Goal: Task Accomplishment & Management: Complete application form

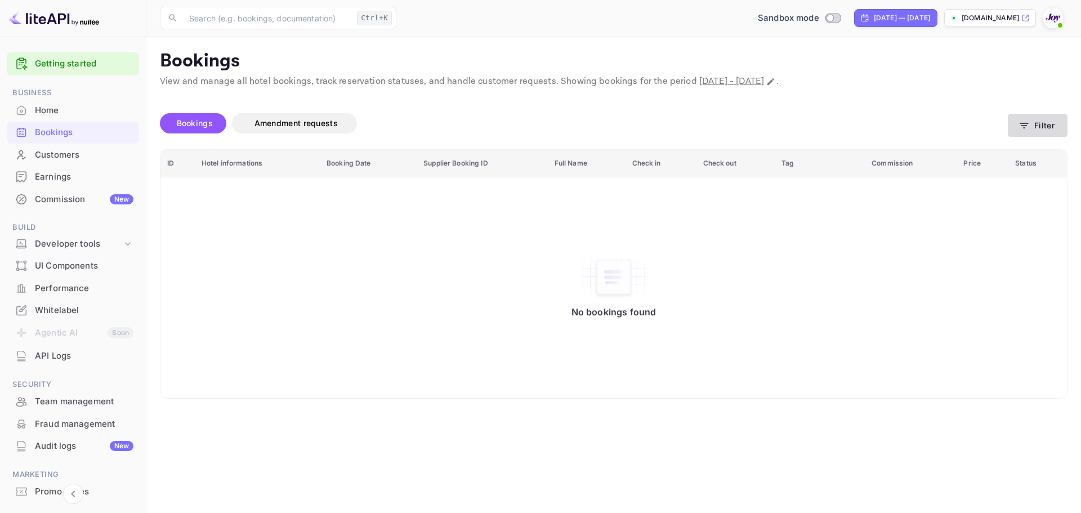
click at [1031, 124] on button "Filter" at bounding box center [1038, 125] width 60 height 23
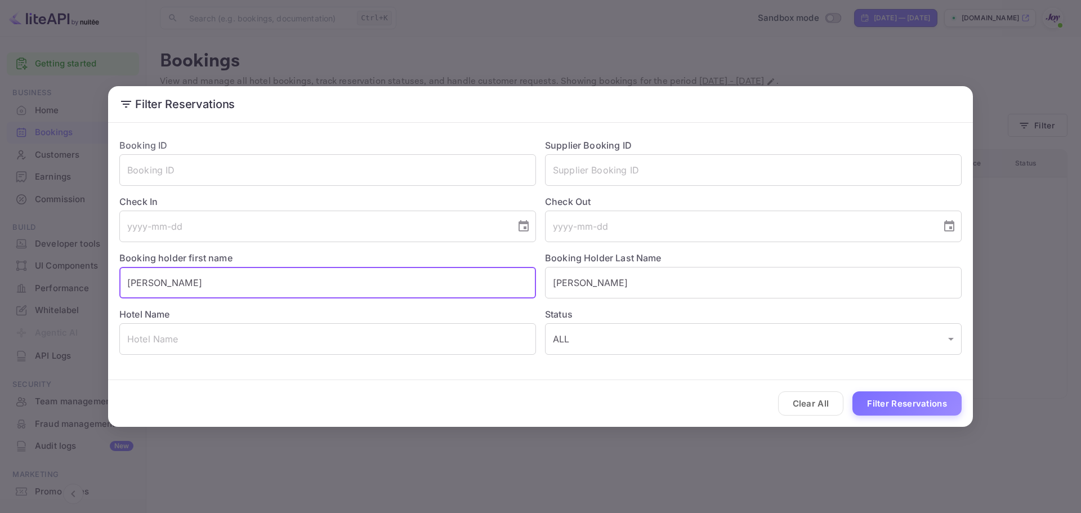
click at [244, 275] on input "[PERSON_NAME]" at bounding box center [327, 283] width 417 height 32
click at [243, 274] on input "[PERSON_NAME]" at bounding box center [327, 283] width 417 height 32
paste input "[PERSON_NAME]"
click at [243, 274] on input "[PERSON_NAME]" at bounding box center [327, 283] width 417 height 32
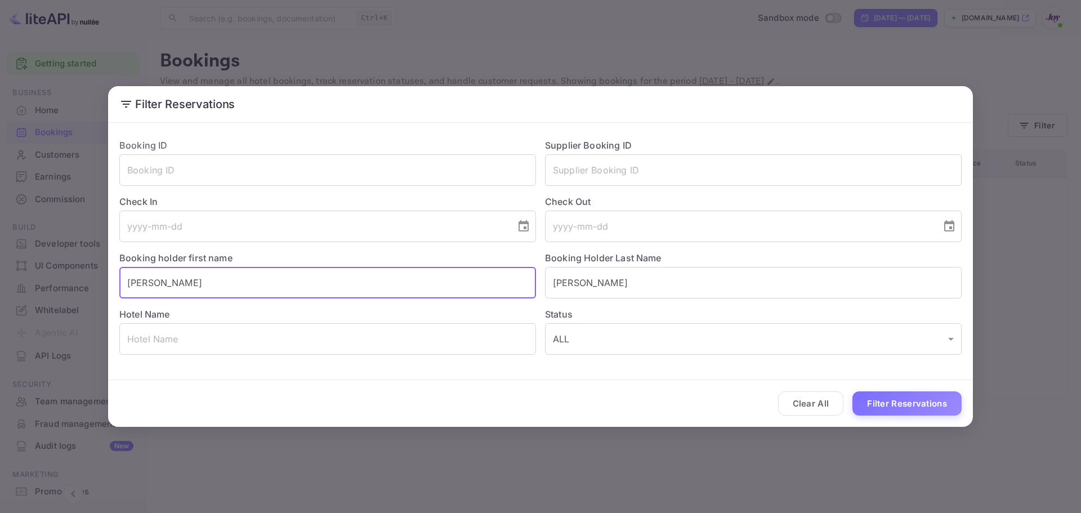
click at [243, 274] on input "[PERSON_NAME]" at bounding box center [327, 283] width 417 height 32
type input "[PERSON_NAME]"
click at [605, 287] on input "[PERSON_NAME]" at bounding box center [753, 283] width 417 height 32
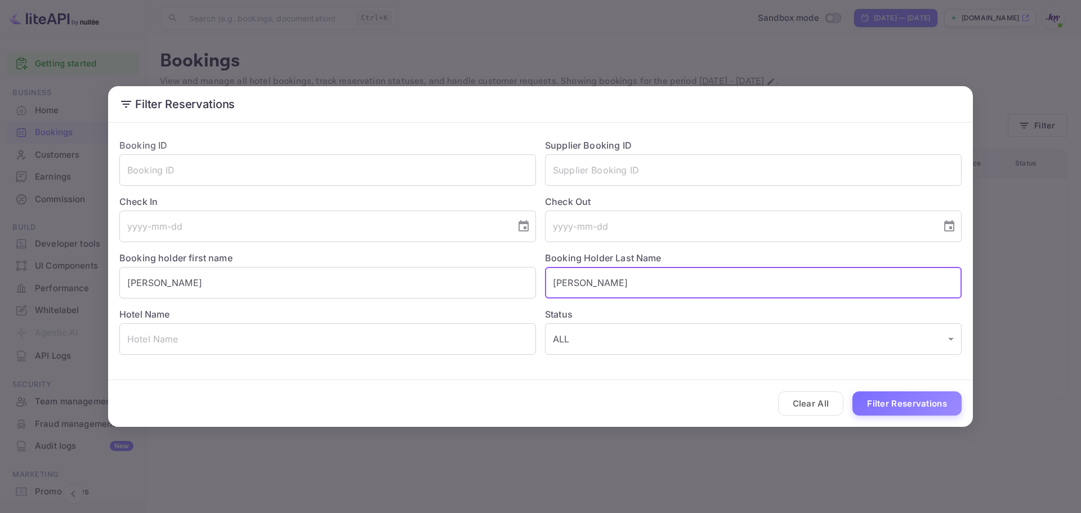
click at [605, 287] on input "[PERSON_NAME]" at bounding box center [753, 283] width 417 height 32
paste input "[PERSON_NAME]"
type input "[PERSON_NAME]"
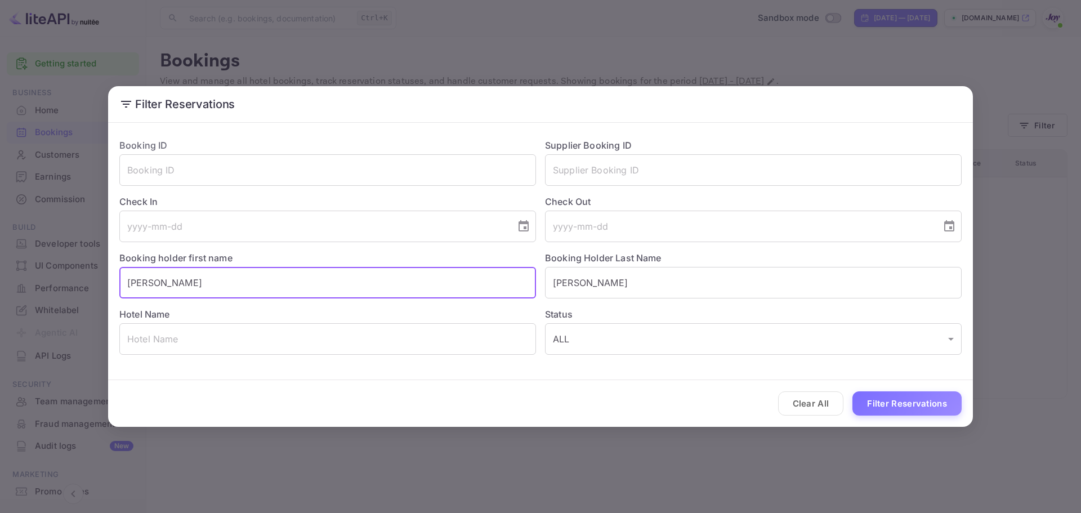
click at [235, 279] on input "[PERSON_NAME]" at bounding box center [327, 283] width 417 height 32
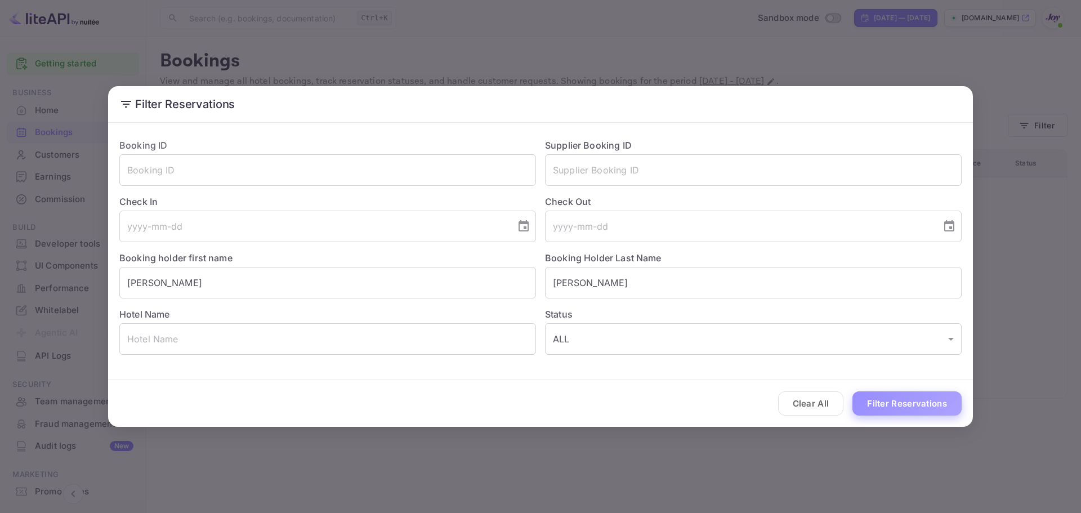
click at [910, 392] on button "Filter Reservations" at bounding box center [906, 403] width 109 height 24
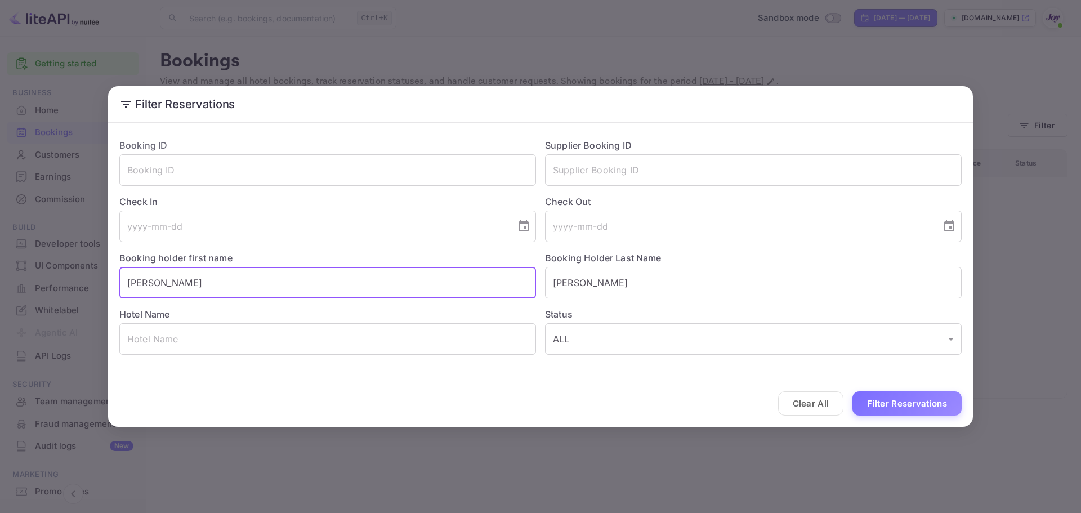
click at [160, 277] on input "[PERSON_NAME]" at bounding box center [327, 283] width 417 height 32
click at [159, 277] on input "[PERSON_NAME]" at bounding box center [327, 283] width 417 height 32
paste input "Amadalden [PERSON_NAME] have attempted to make a reservation for a room in [GEO…"
type input "Amadalden [PERSON_NAME] have attempted to make a reservation for a room in [GEO…"
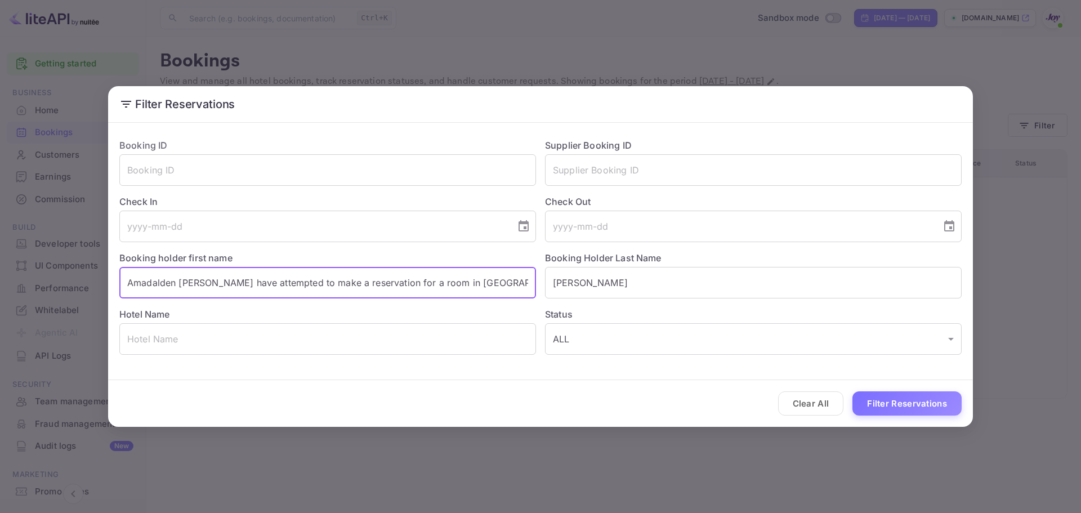
scroll to position [0, 1077]
click at [205, 287] on input "Amadalden [PERSON_NAME] have attempted to make a reservation for a room in [GEO…" at bounding box center [327, 283] width 417 height 32
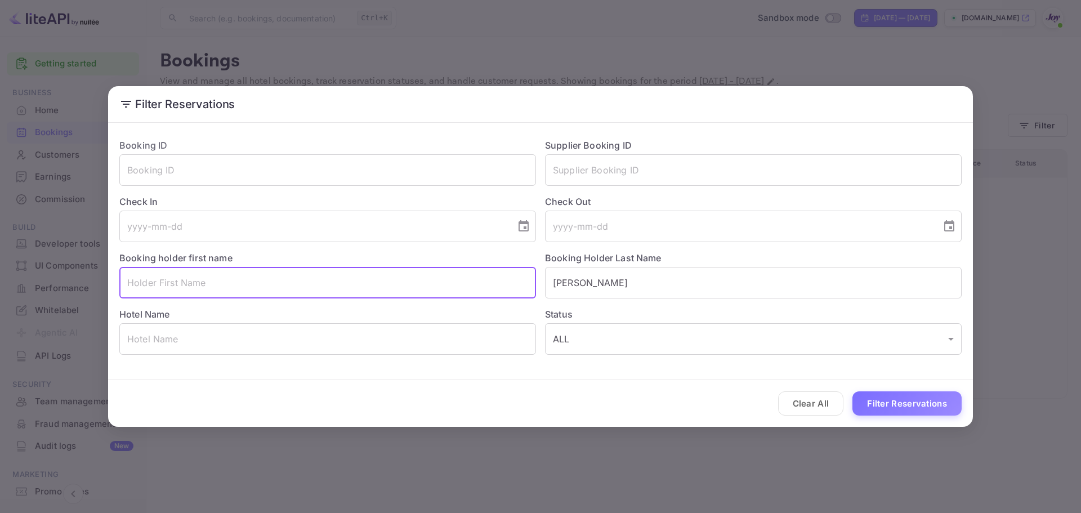
click at [298, 272] on input "text" at bounding box center [327, 283] width 417 height 32
paste input "[PERSON_NAME]"
click at [192, 284] on input "[PERSON_NAME]" at bounding box center [327, 283] width 417 height 32
type input "[PERSON_NAME]"
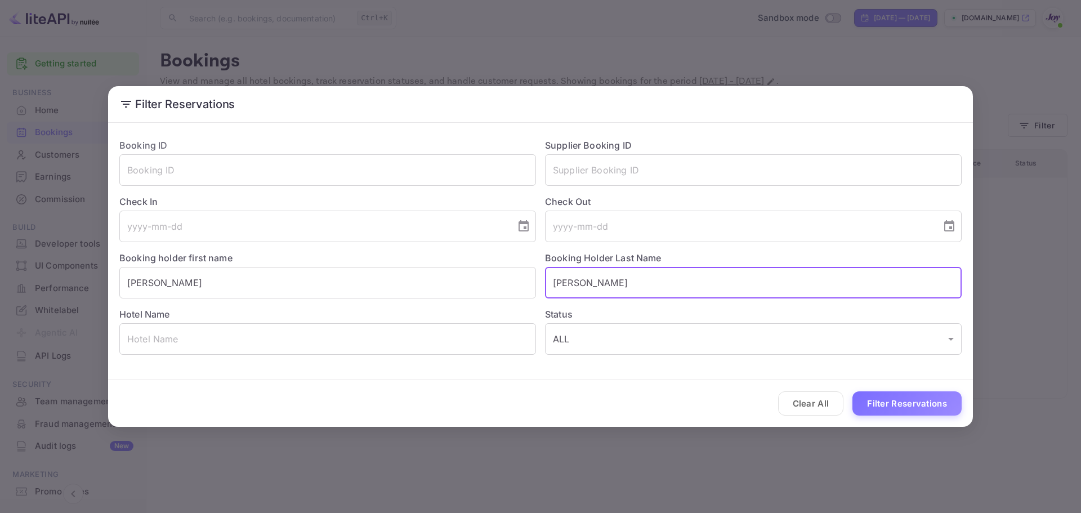
click at [628, 287] on input "[PERSON_NAME]" at bounding box center [753, 283] width 417 height 32
paste input "y"
click at [628, 287] on input "[PERSON_NAME]" at bounding box center [753, 283] width 417 height 32
type input "yousef"
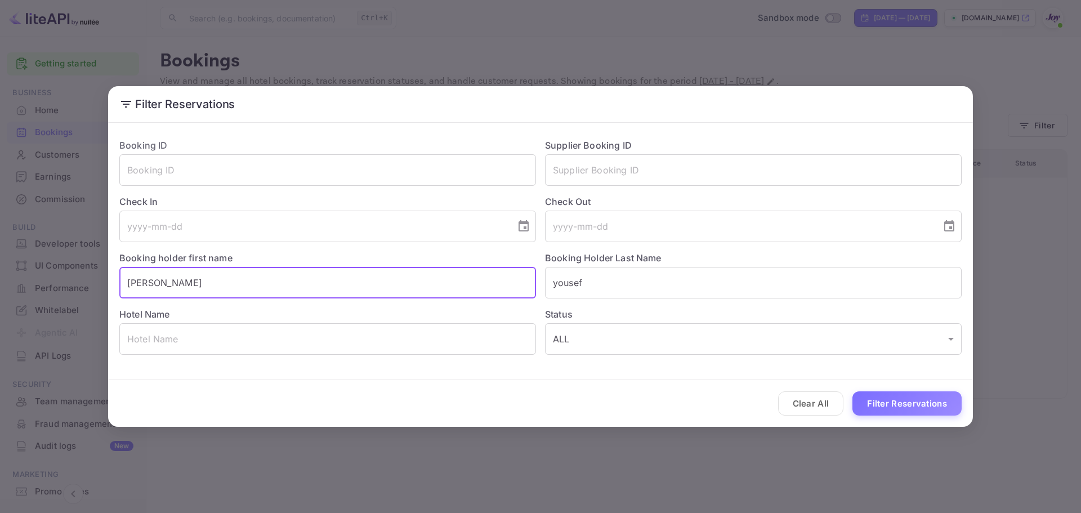
click at [306, 287] on input "[PERSON_NAME]" at bounding box center [327, 283] width 417 height 32
type input "Amadalden"
click at [915, 386] on div "Clear All Filter Reservations" at bounding box center [540, 403] width 865 height 47
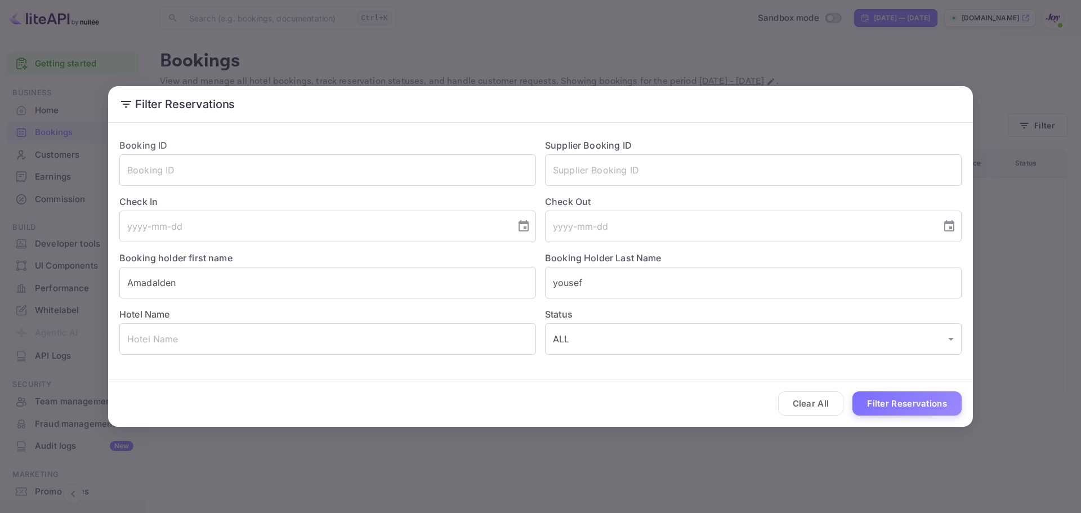
click at [906, 401] on button "Filter Reservations" at bounding box center [906, 403] width 109 height 24
